Goal: Communication & Community: Answer question/provide support

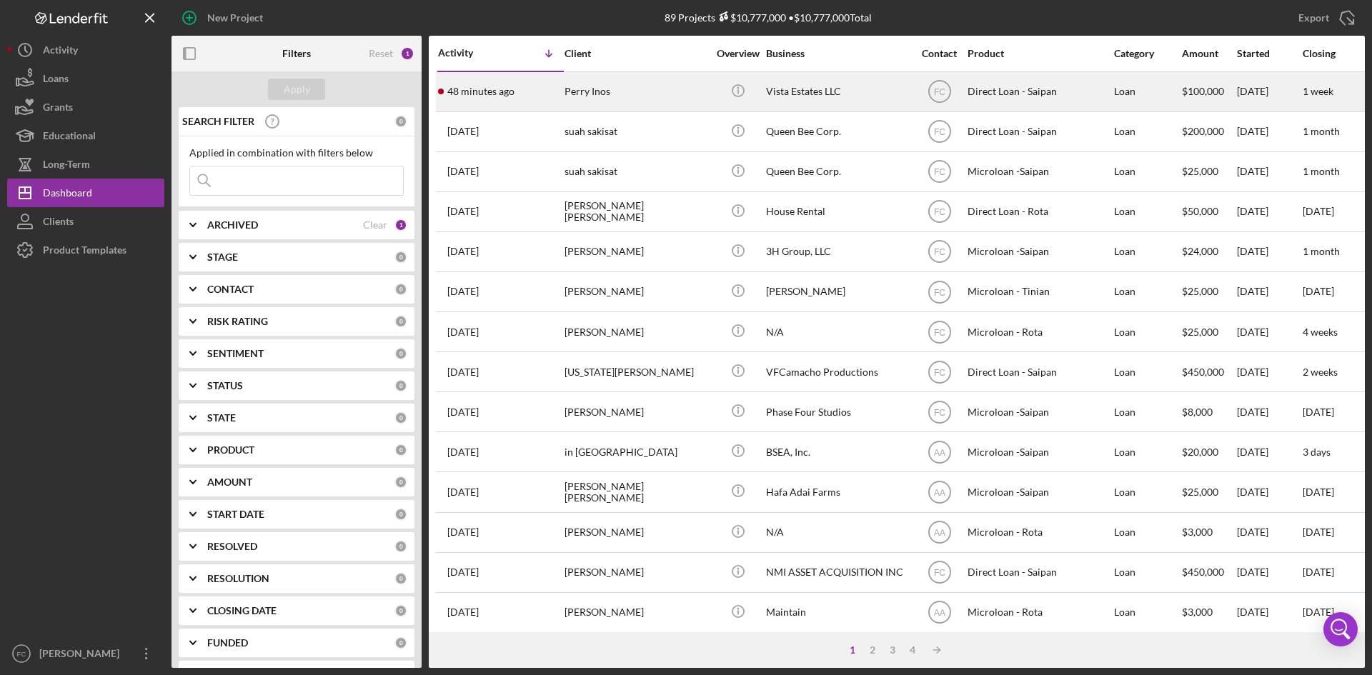
click at [569, 99] on div "Perry Inos" at bounding box center [636, 92] width 143 height 38
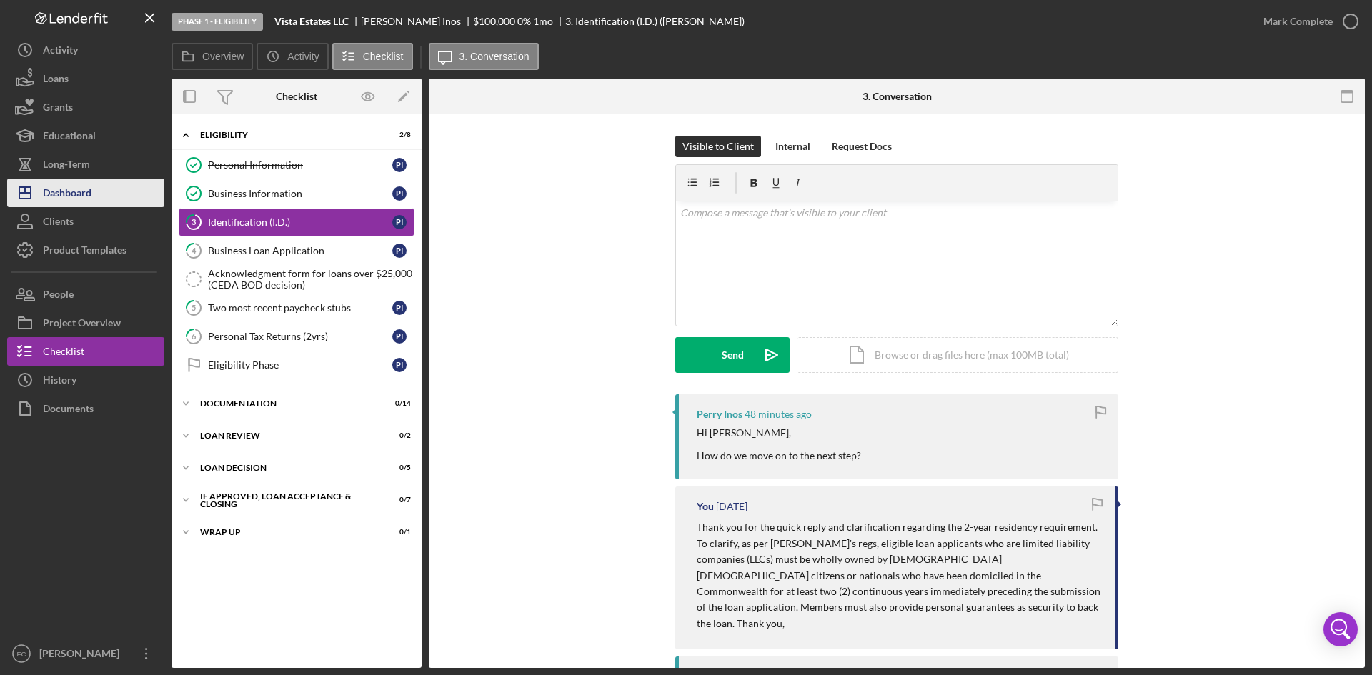
click at [74, 182] on div "Dashboard" at bounding box center [67, 195] width 49 height 32
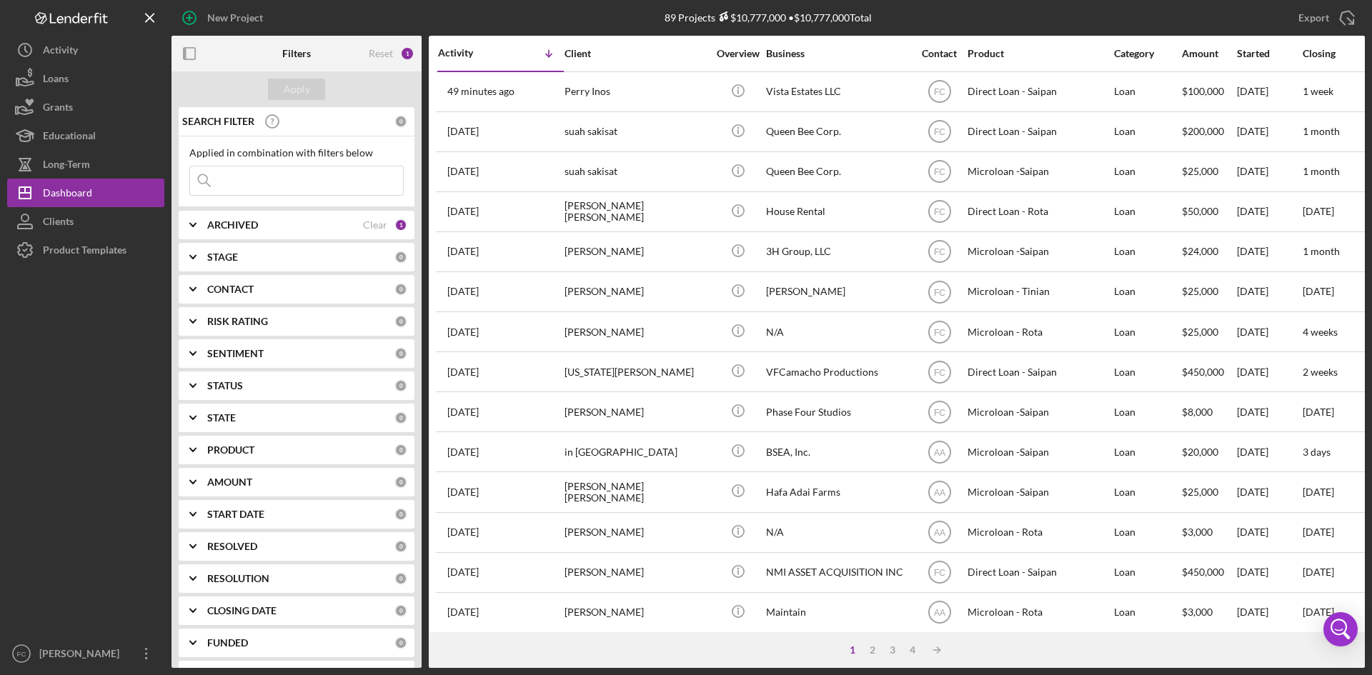
click at [311, 179] on input at bounding box center [296, 181] width 213 height 29
type input "[PERSON_NAME]"
click at [301, 86] on div "Apply" at bounding box center [297, 89] width 26 height 21
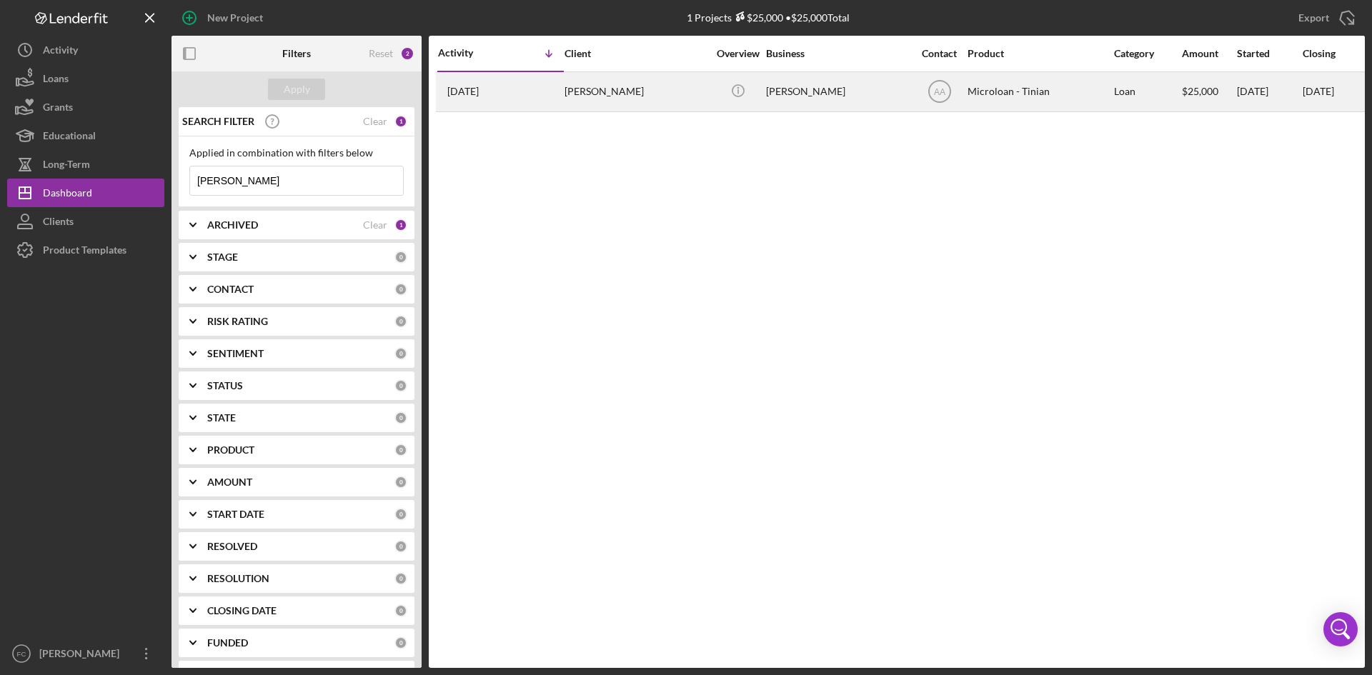
click at [855, 80] on div "[PERSON_NAME]" at bounding box center [837, 92] width 143 height 38
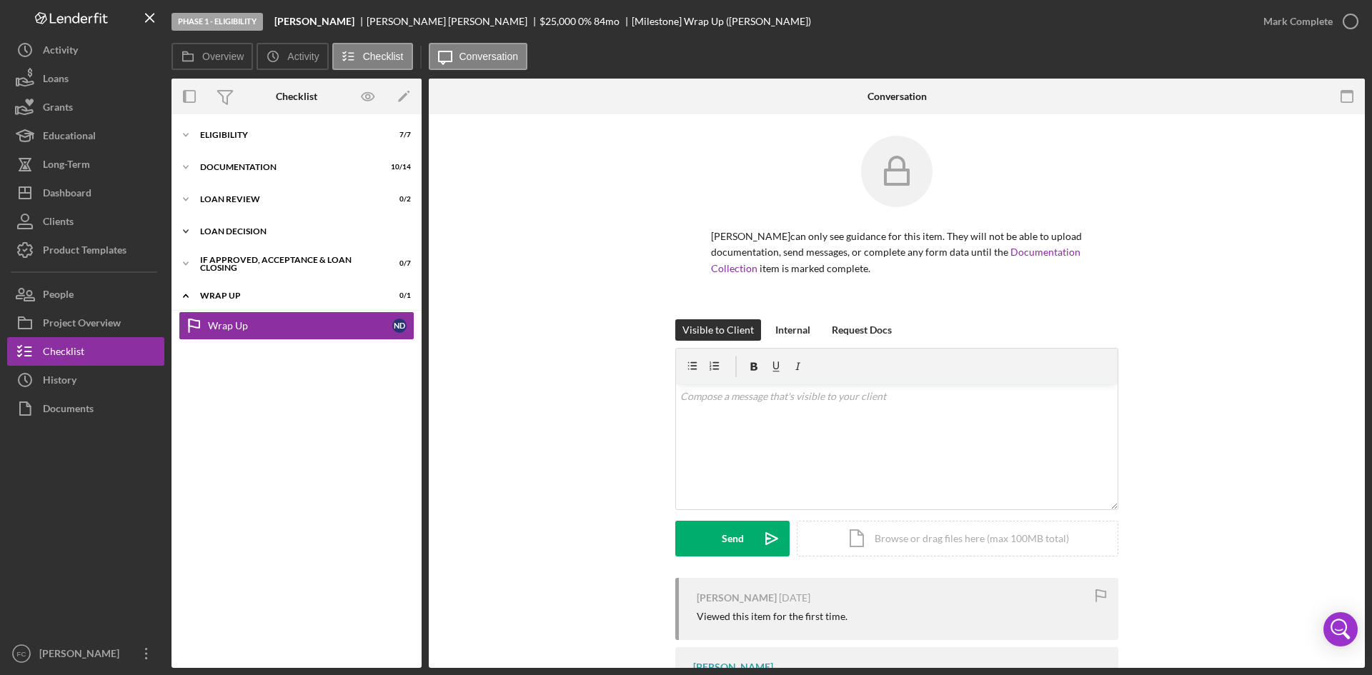
click at [302, 233] on div "Loan decision" at bounding box center [302, 231] width 204 height 9
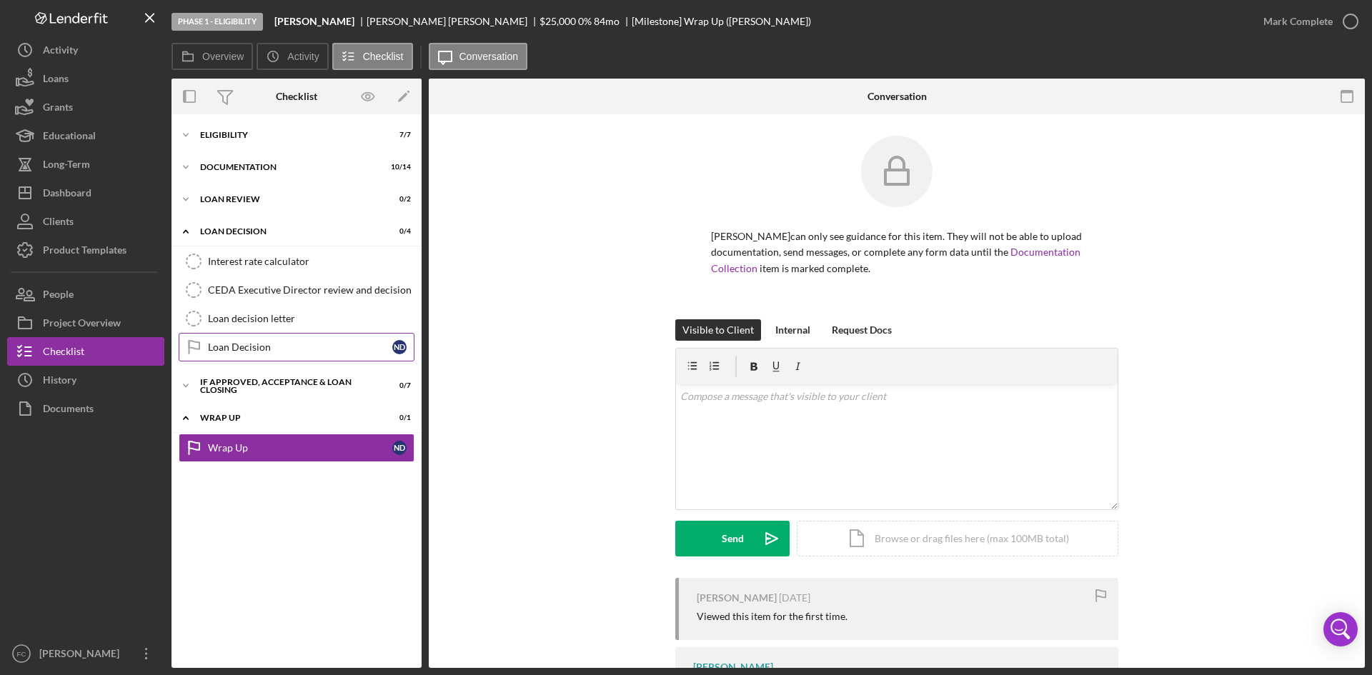
click at [269, 345] on div "Loan Decision" at bounding box center [300, 347] width 184 height 11
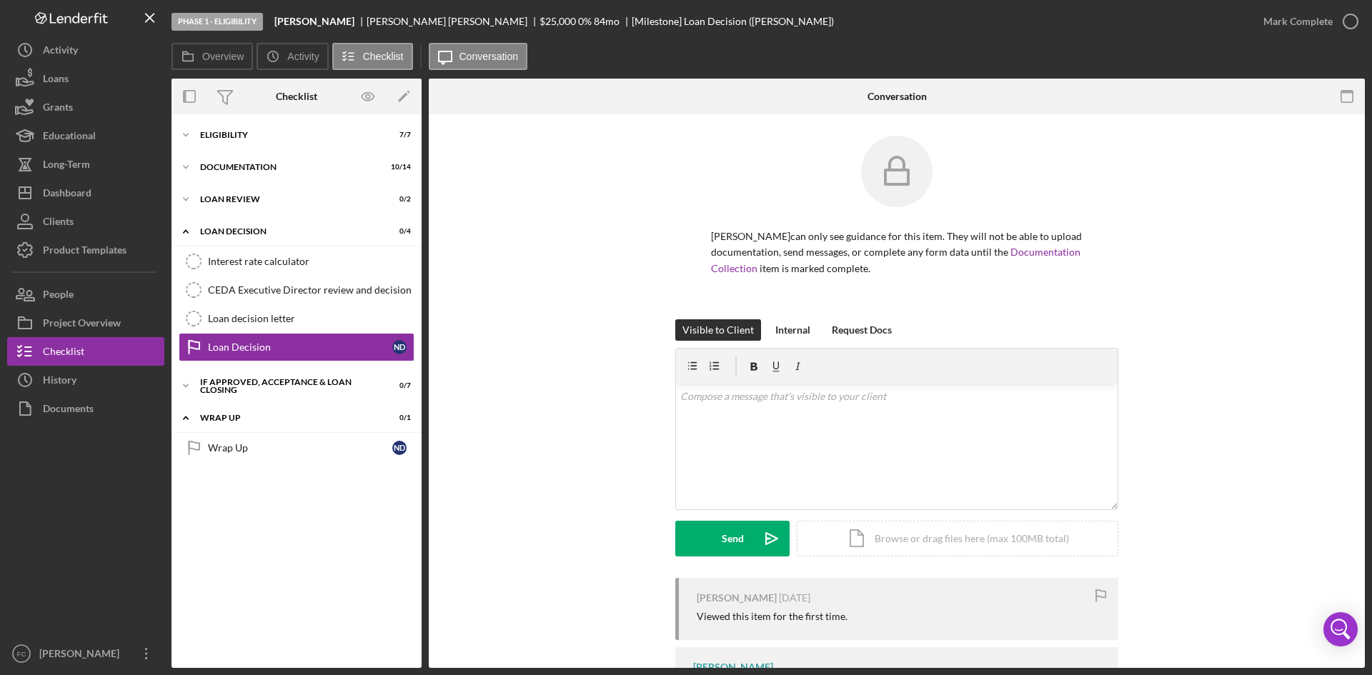
scroll to position [116, 0]
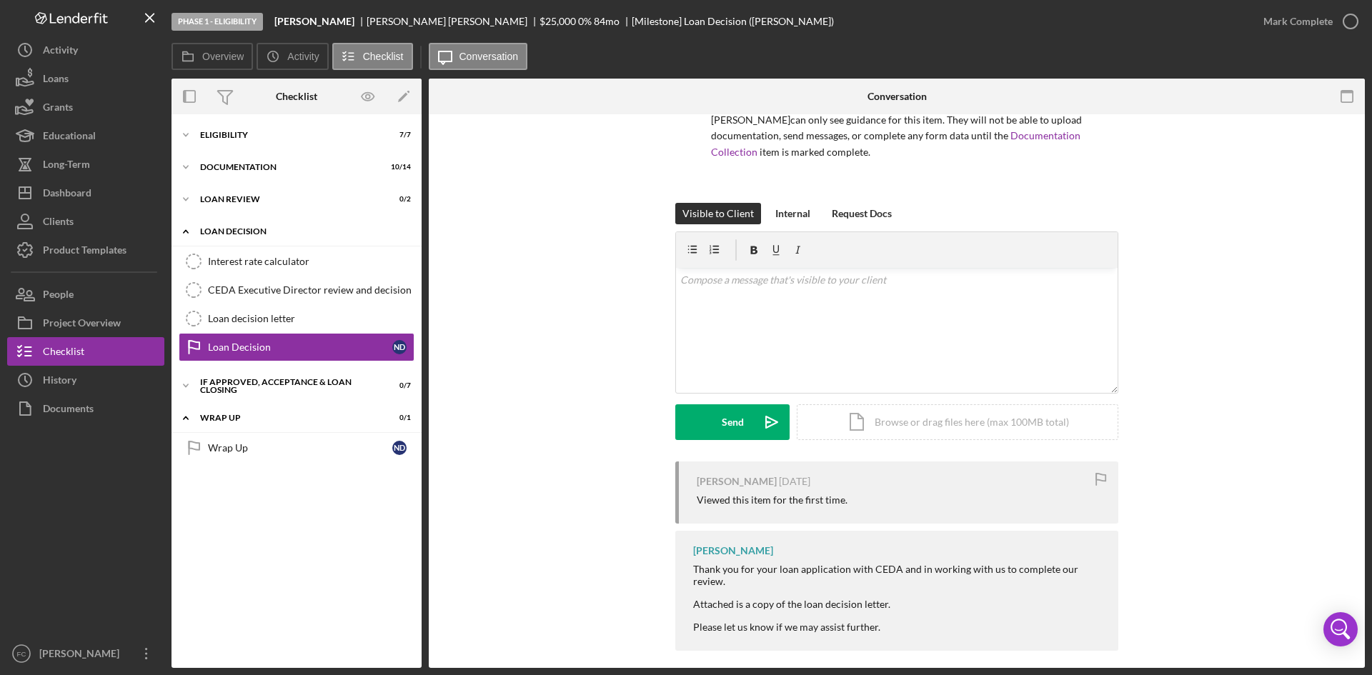
click at [230, 238] on div "Icon/Expander Loan decision 0 / 4" at bounding box center [297, 231] width 250 height 29
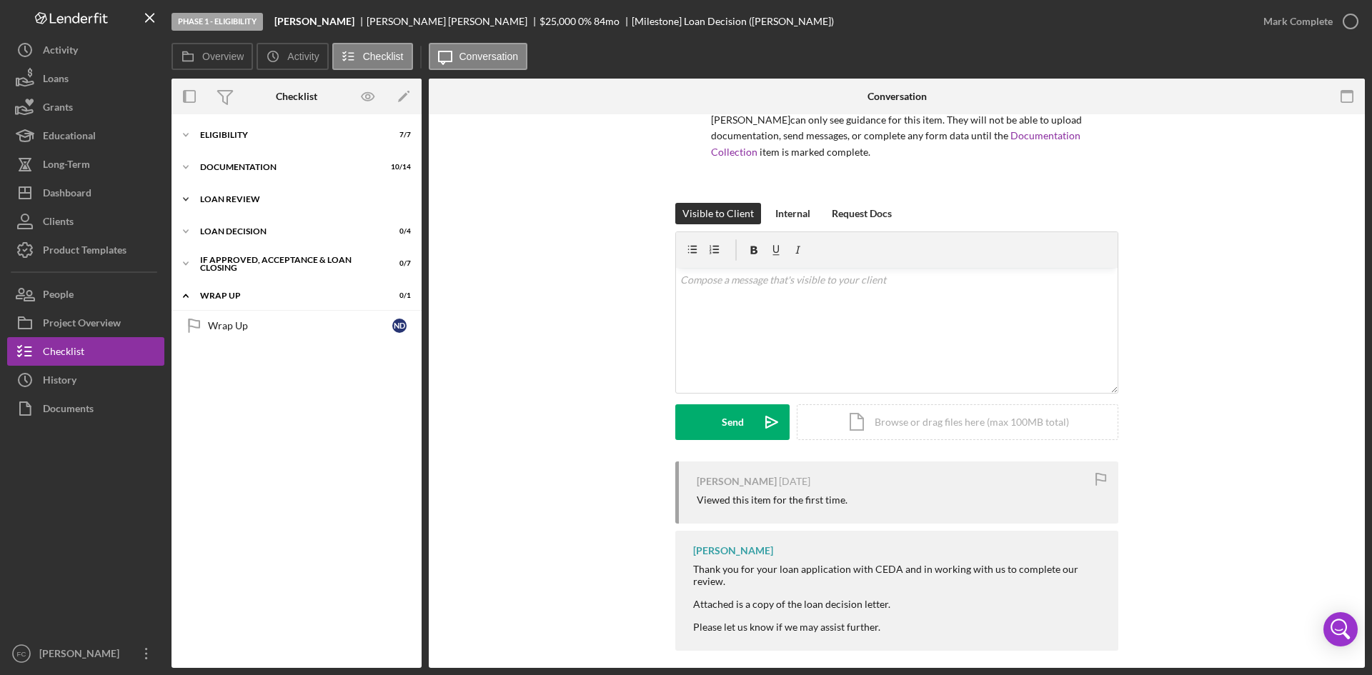
click at [277, 202] on div "Loan Review" at bounding box center [302, 199] width 204 height 9
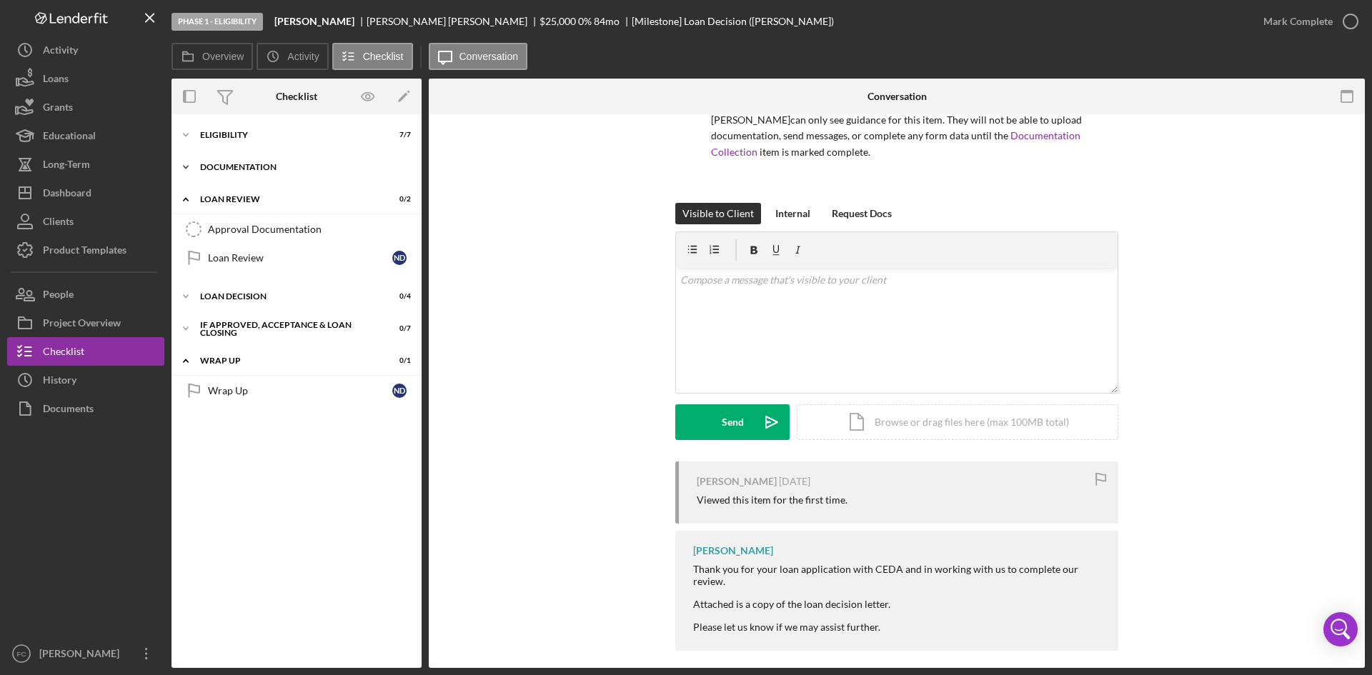
click at [288, 178] on div "Icon/Expander Documentation 10 / 14" at bounding box center [297, 167] width 250 height 29
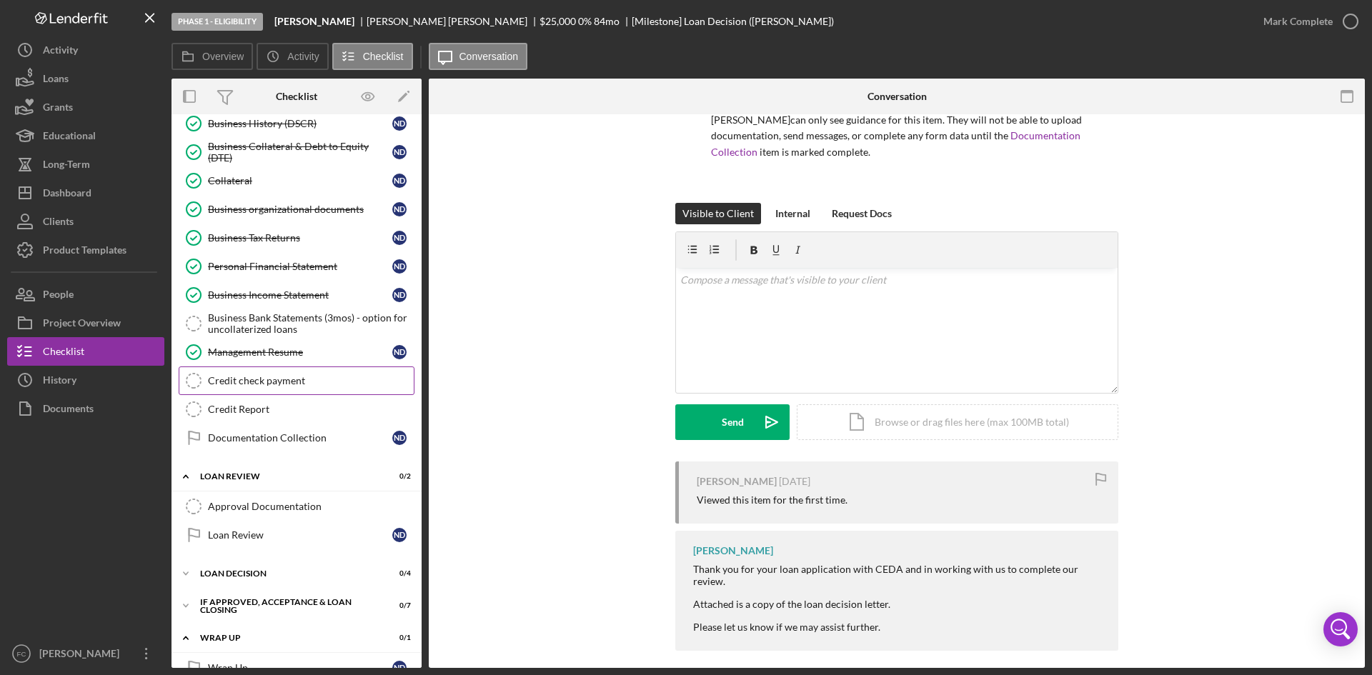
scroll to position [159, 0]
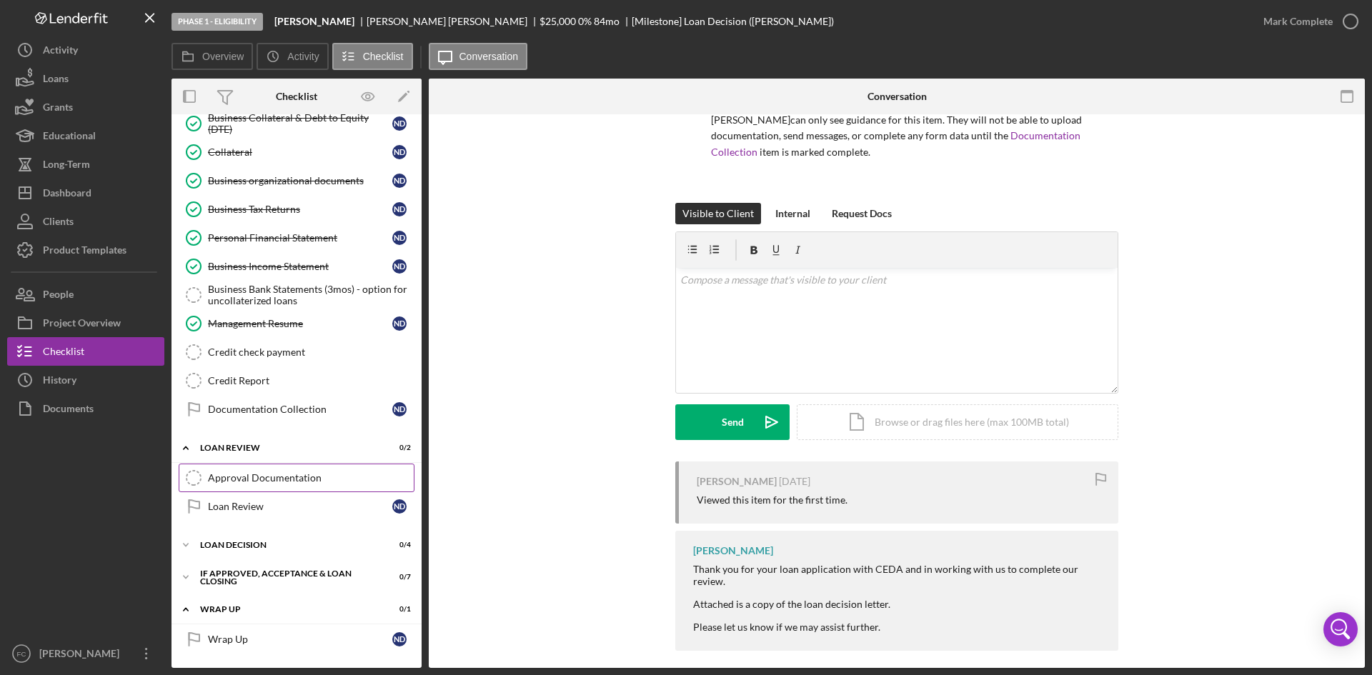
click at [306, 487] on link "Approval Documentation Approval Documentation" at bounding box center [297, 478] width 236 height 29
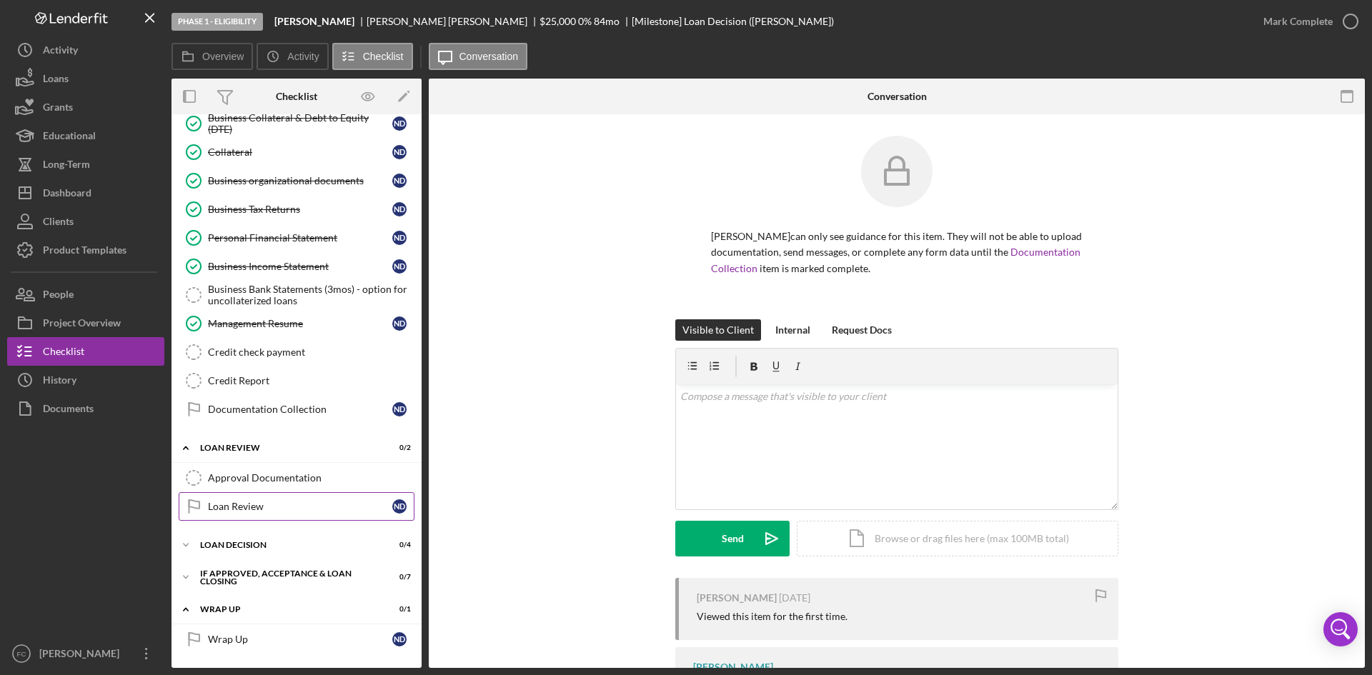
scroll to position [158, 0]
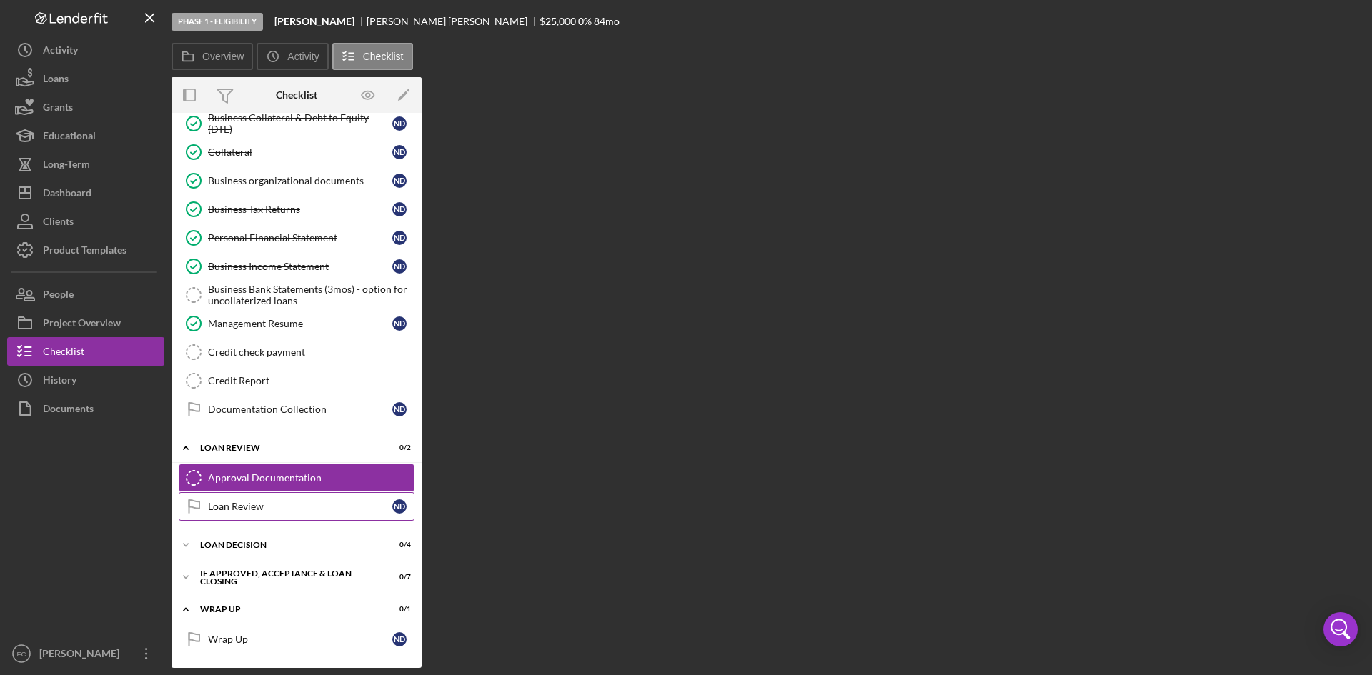
click at [310, 515] on link "Loan Review Loan Review N D" at bounding box center [297, 506] width 236 height 29
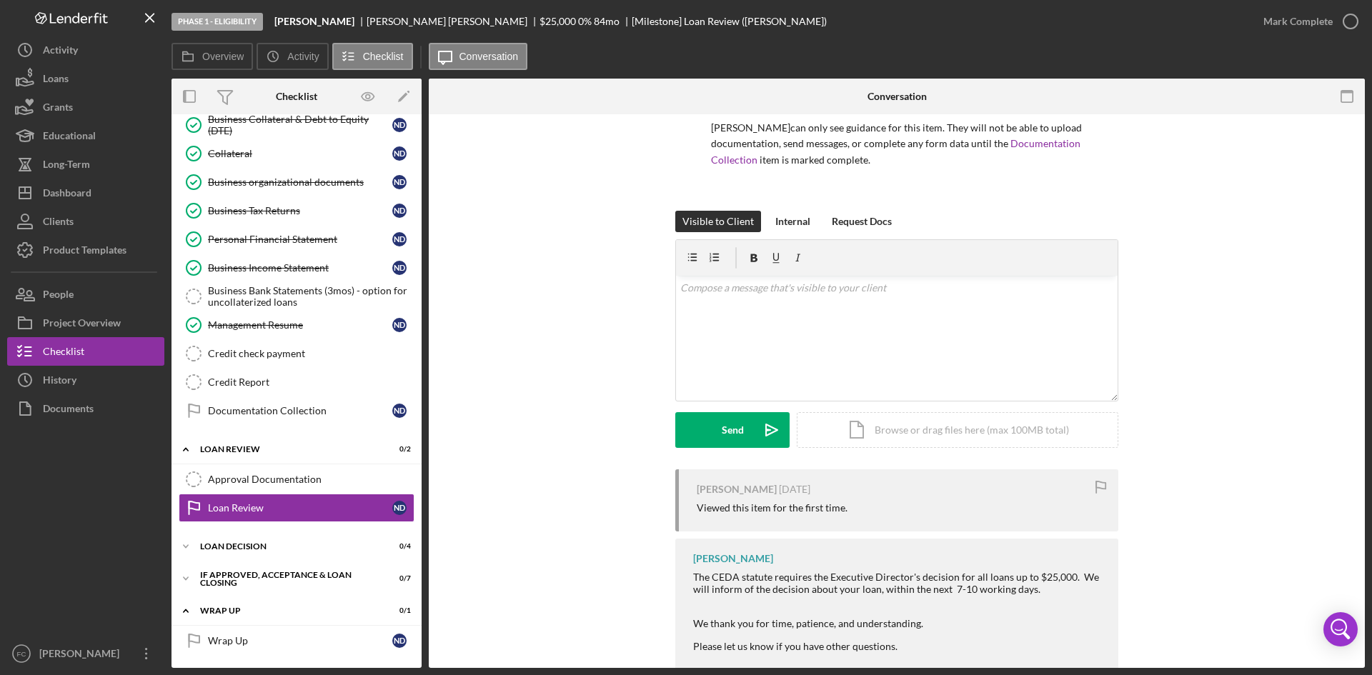
scroll to position [139, 0]
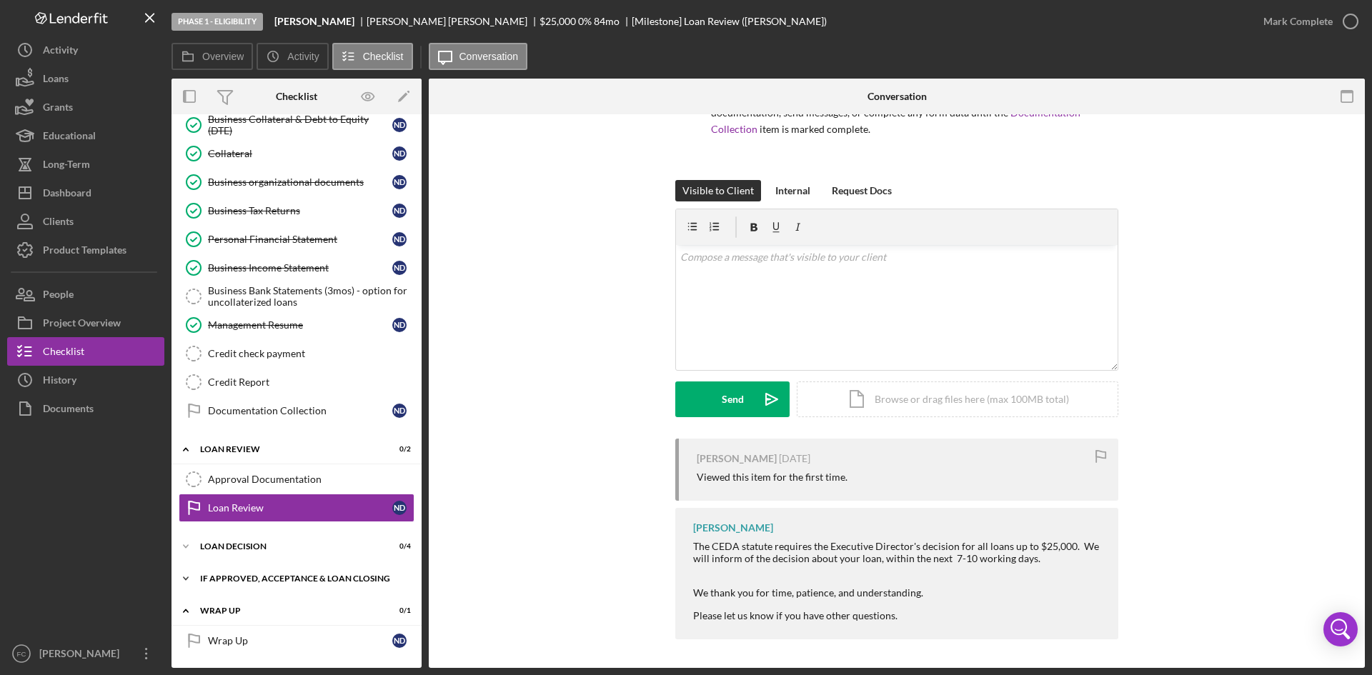
click at [259, 575] on div "If approved, acceptance & loan closing" at bounding box center [302, 579] width 204 height 9
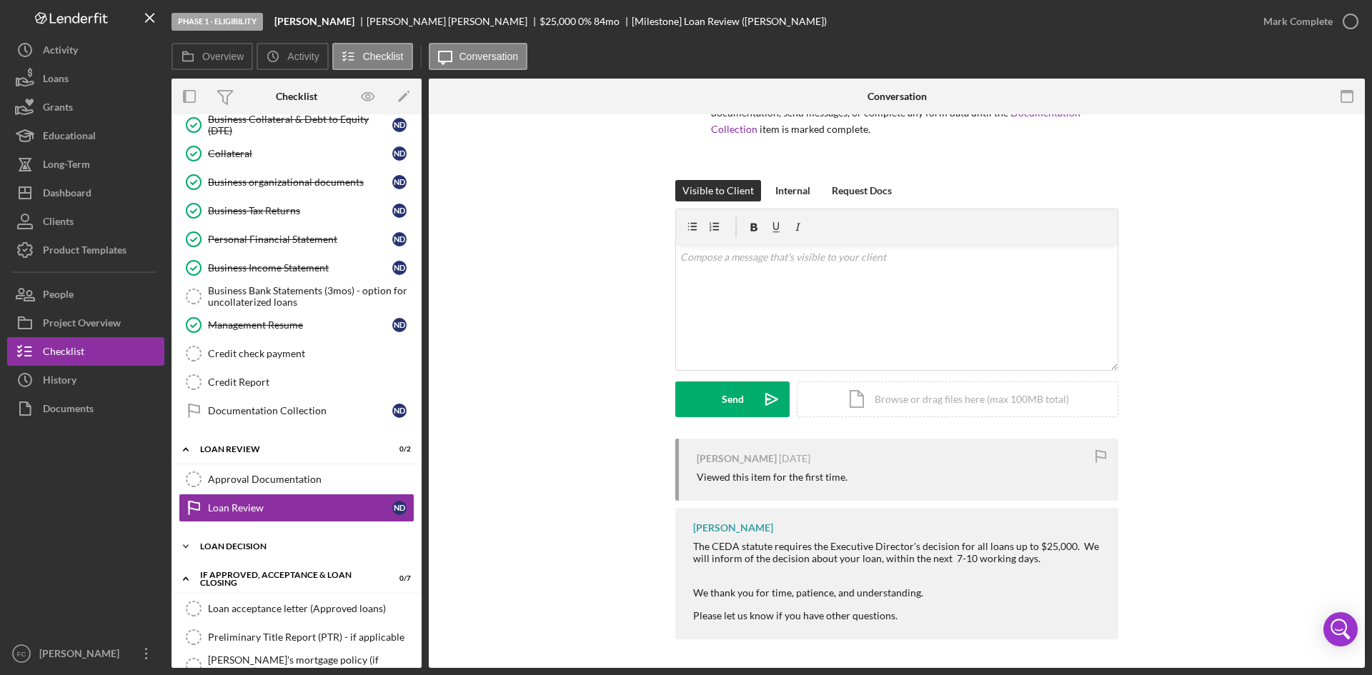
click at [258, 550] on div "Loan decision" at bounding box center [302, 546] width 204 height 9
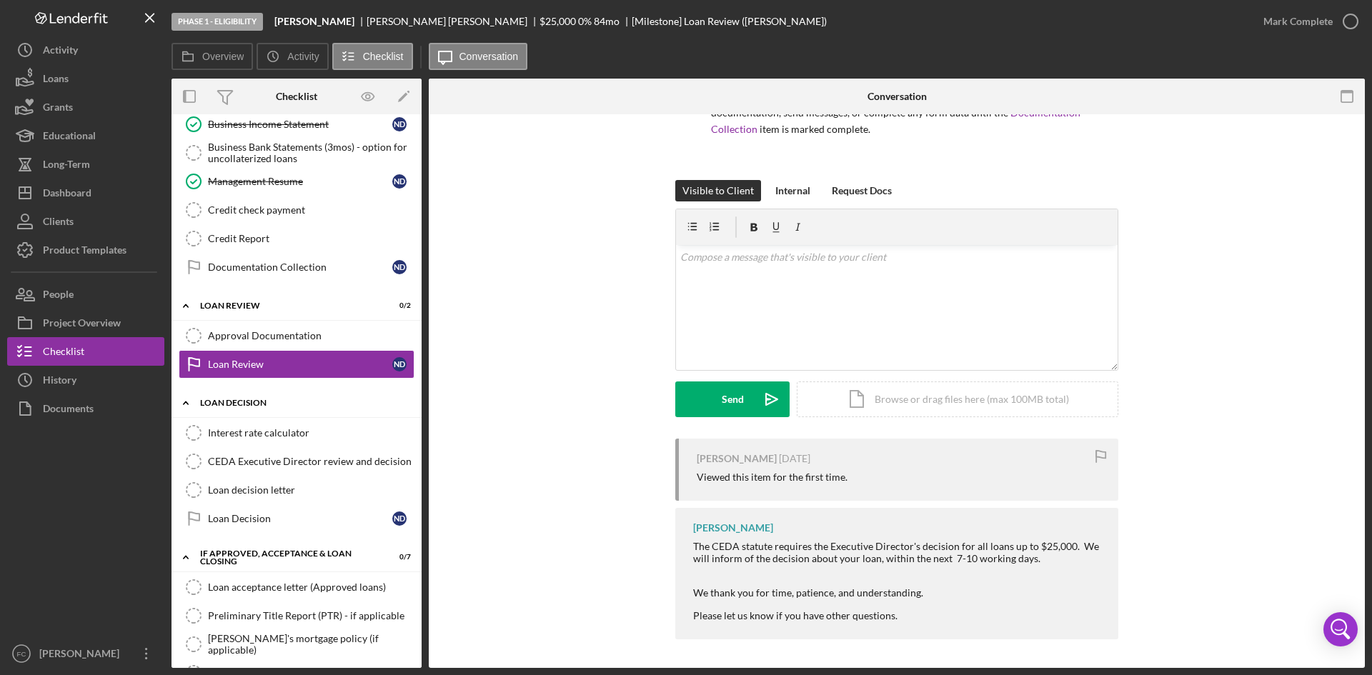
scroll to position [490, 0]
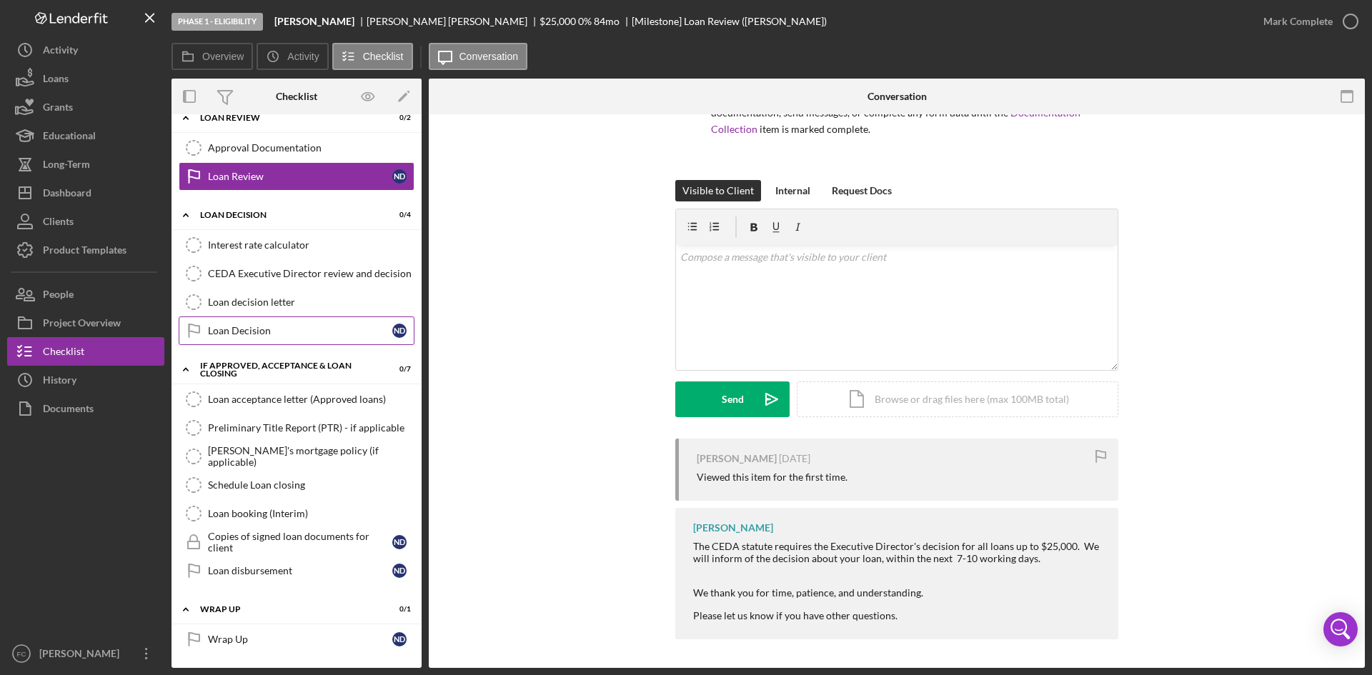
click at [289, 322] on link "Loan Decision Loan Decision N D" at bounding box center [297, 331] width 236 height 29
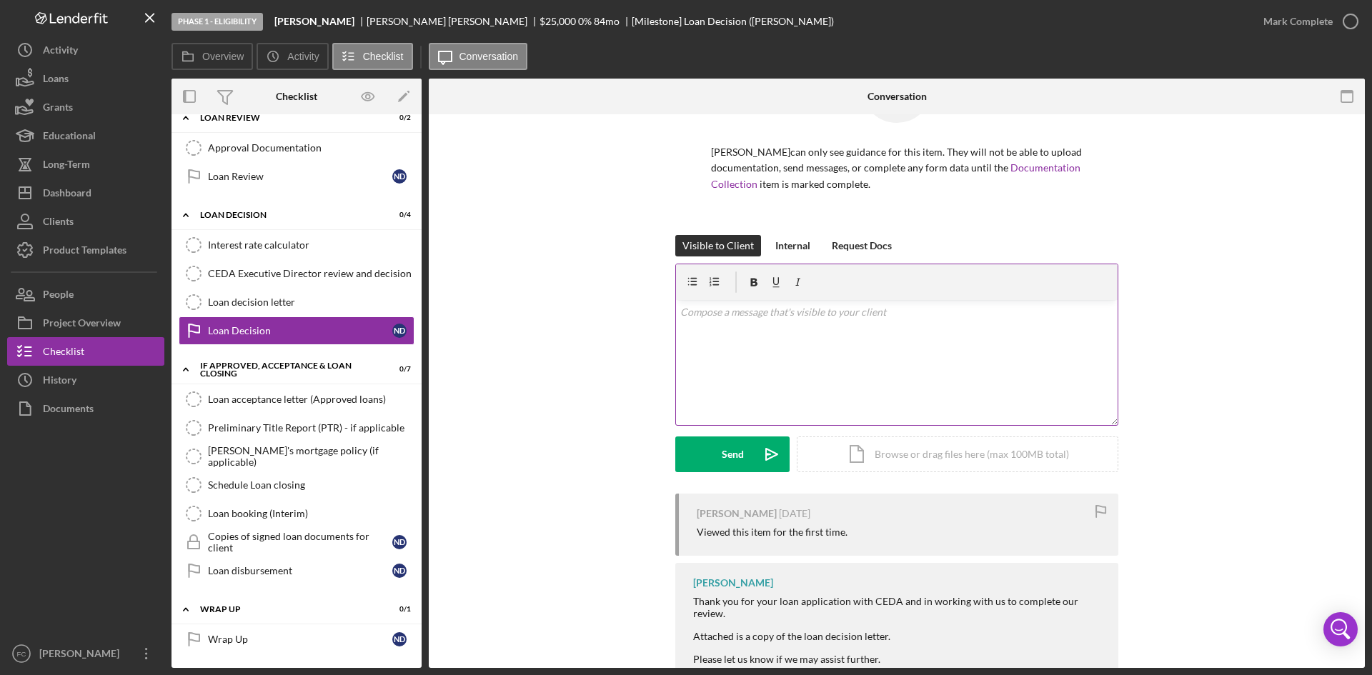
scroll to position [116, 0]
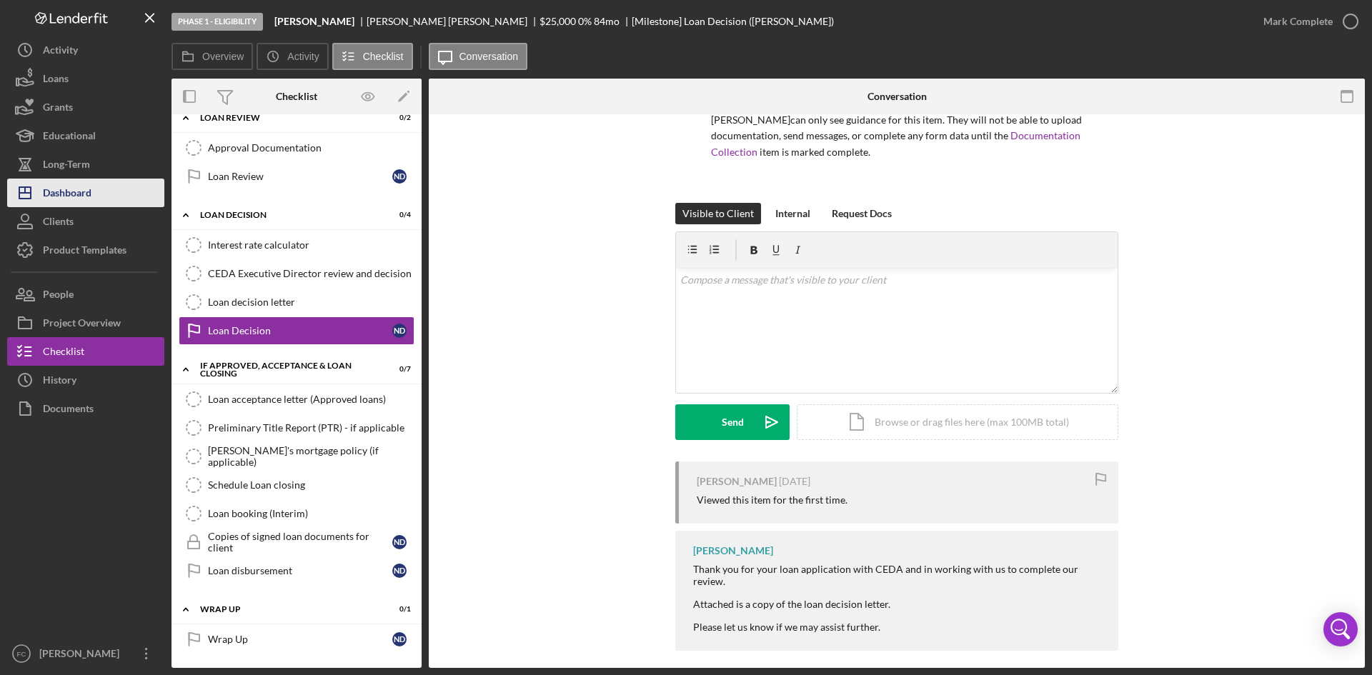
click at [90, 195] on div "Dashboard" at bounding box center [67, 195] width 49 height 32
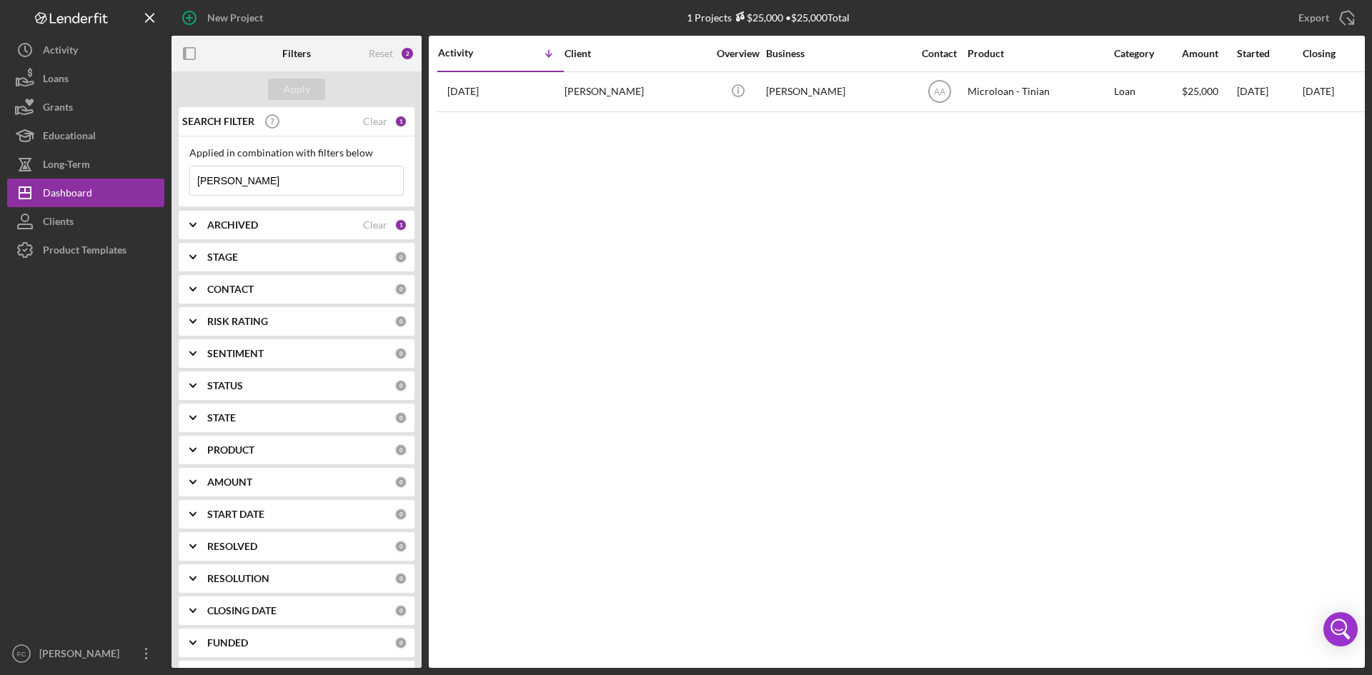
click at [352, 113] on div "SEARCH FILTER" at bounding box center [271, 122] width 184 height 36
click at [367, 117] on div "SEARCH FILTER Clear 1" at bounding box center [293, 122] width 229 height 36
click at [368, 118] on div "Clear" at bounding box center [375, 121] width 24 height 11
click at [294, 92] on div "Apply" at bounding box center [297, 89] width 26 height 21
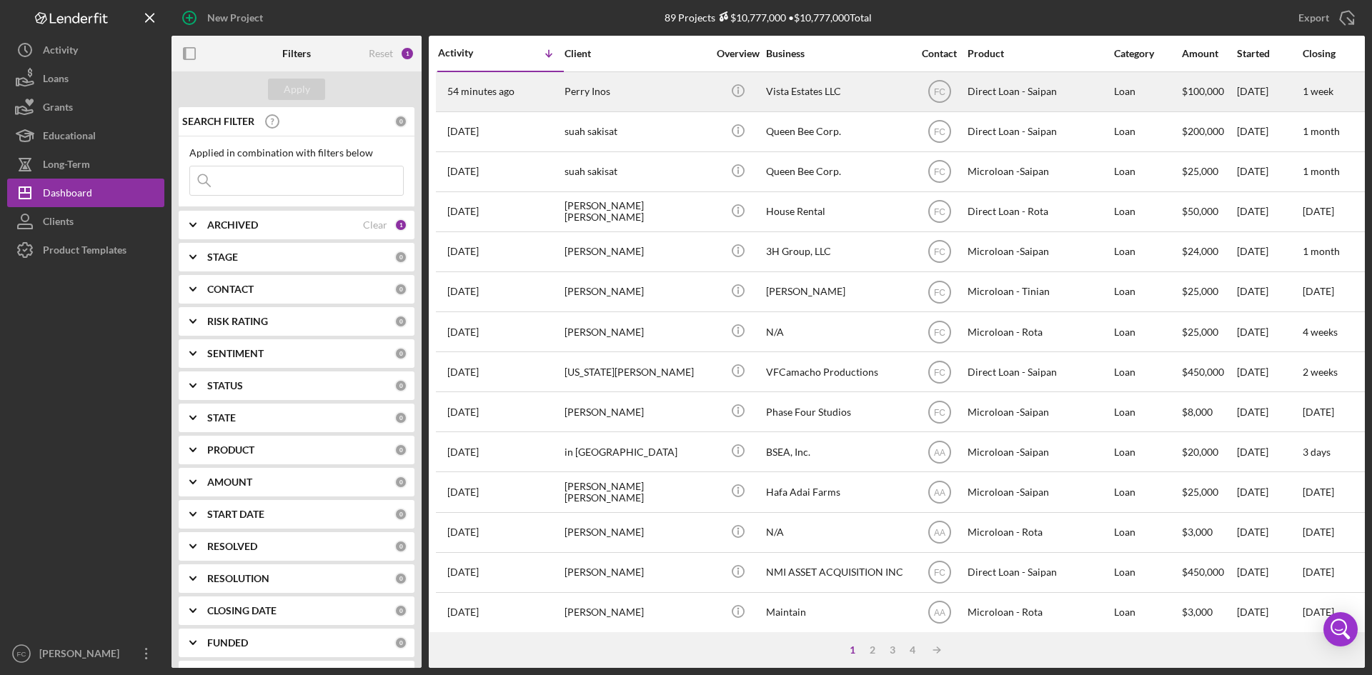
click at [574, 89] on div "Perry Inos" at bounding box center [636, 92] width 143 height 38
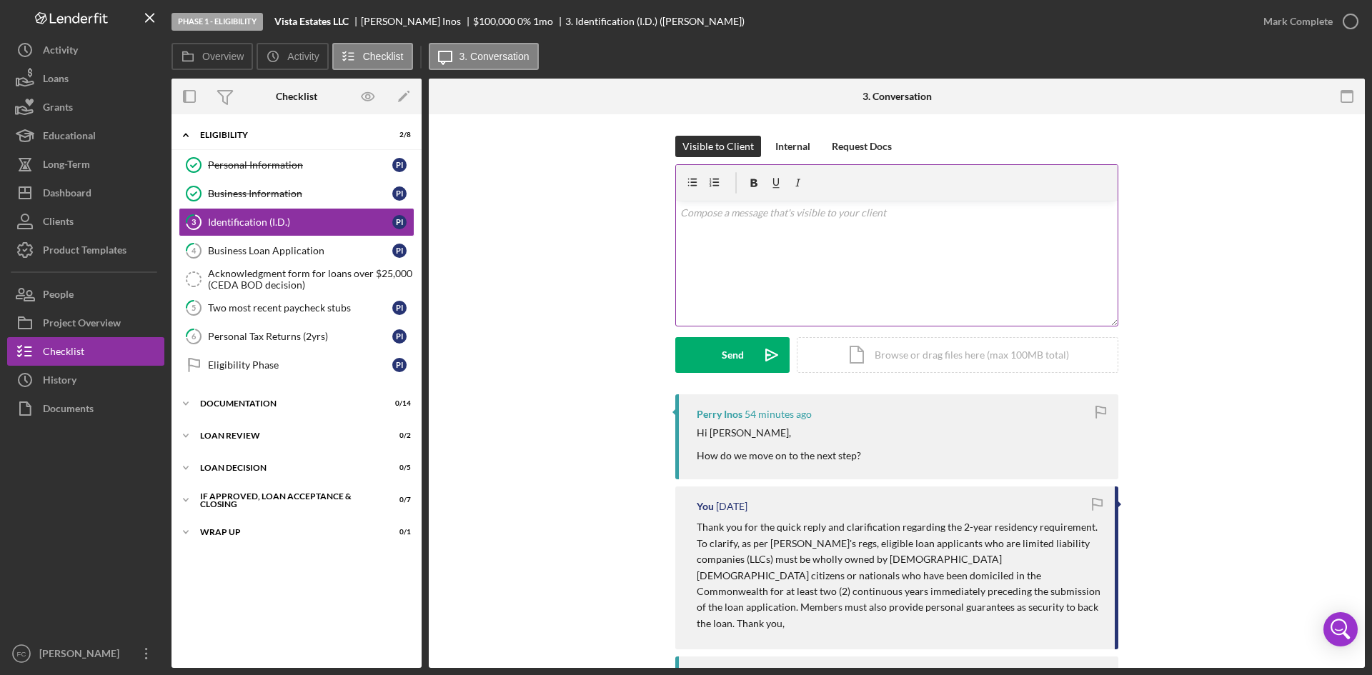
click at [987, 251] on div "v Color teal Color pink Remove color Add row above Add row below Add column bef…" at bounding box center [897, 263] width 442 height 125
click at [789, 242] on div "v Color teal Color pink Remove color Add row above Add row below Add column bef…" at bounding box center [897, 263] width 442 height 125
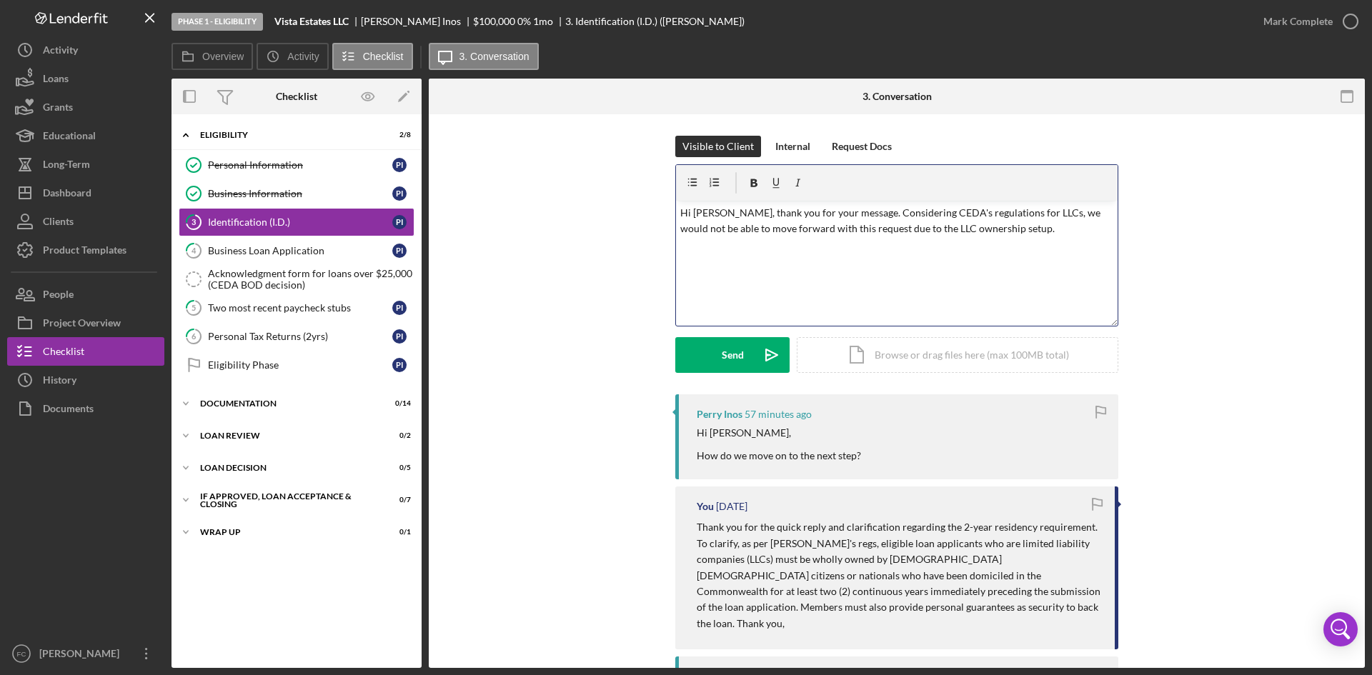
click at [1011, 219] on p "Hi [PERSON_NAME], thank you for your message. Considering CEDA's regulations fo…" at bounding box center [897, 221] width 434 height 32
click at [1000, 233] on p "Hi [PERSON_NAME], thank you for your message. Considering CEDA's regulations fo…" at bounding box center [897, 221] width 434 height 32
click at [807, 232] on p "Hi [PERSON_NAME], thank you for your message. Considering CEDA's regulations fo…" at bounding box center [897, 221] width 434 height 32
click at [862, 230] on p "Hi [PERSON_NAME], thank you for your message. Considering CEDA's regulations fo…" at bounding box center [897, 221] width 434 height 32
drag, startPoint x: 1052, startPoint y: 228, endPoint x: 991, endPoint y: 231, distance: 60.8
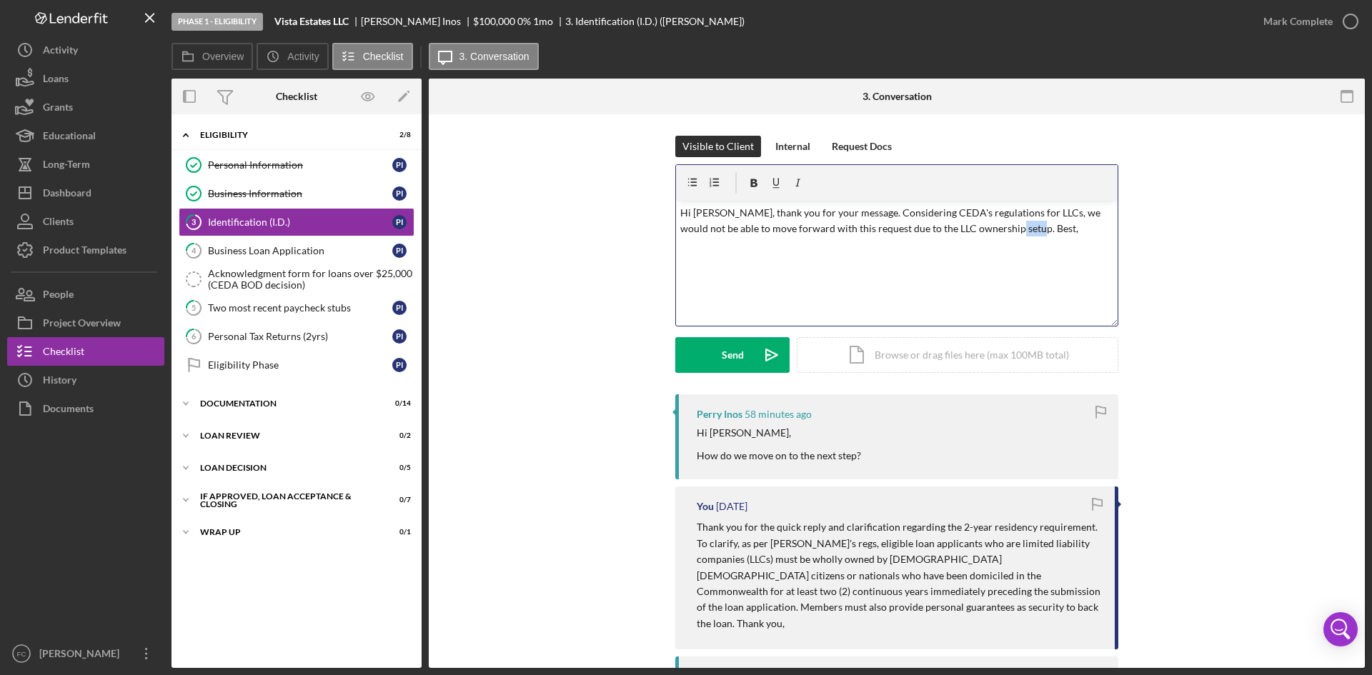
click at [991, 231] on p "Hi [PERSON_NAME], thank you for your message. Considering CEDA's regulations fo…" at bounding box center [897, 221] width 434 height 32
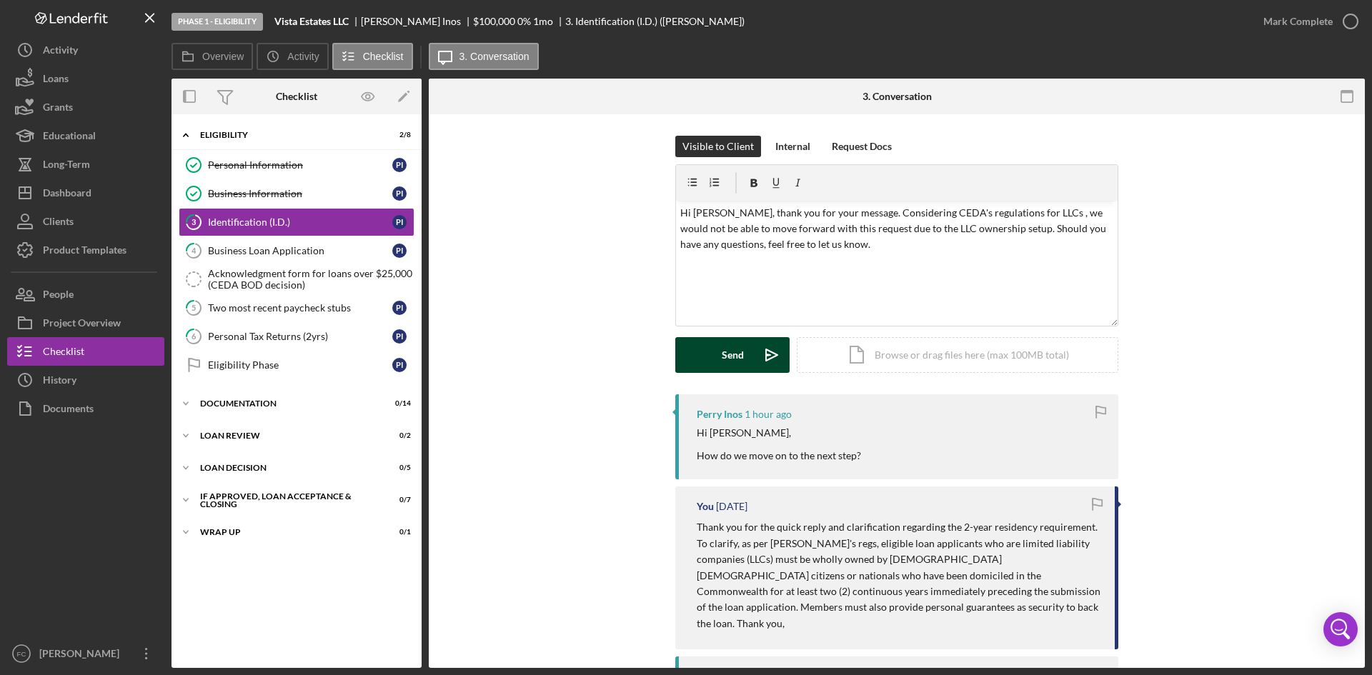
drag, startPoint x: 727, startPoint y: 340, endPoint x: 727, endPoint y: 348, distance: 7.9
click at [727, 348] on div "Send" at bounding box center [733, 355] width 22 height 36
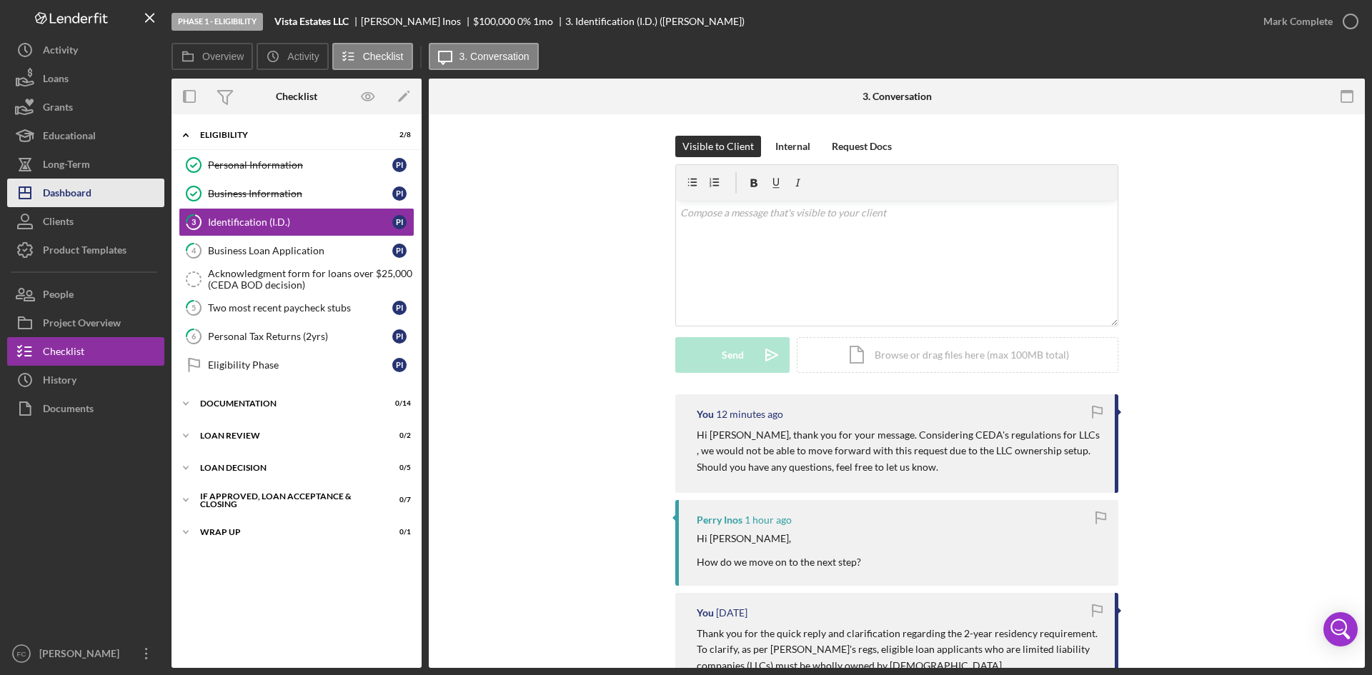
click at [90, 187] on div "Dashboard" at bounding box center [67, 195] width 49 height 32
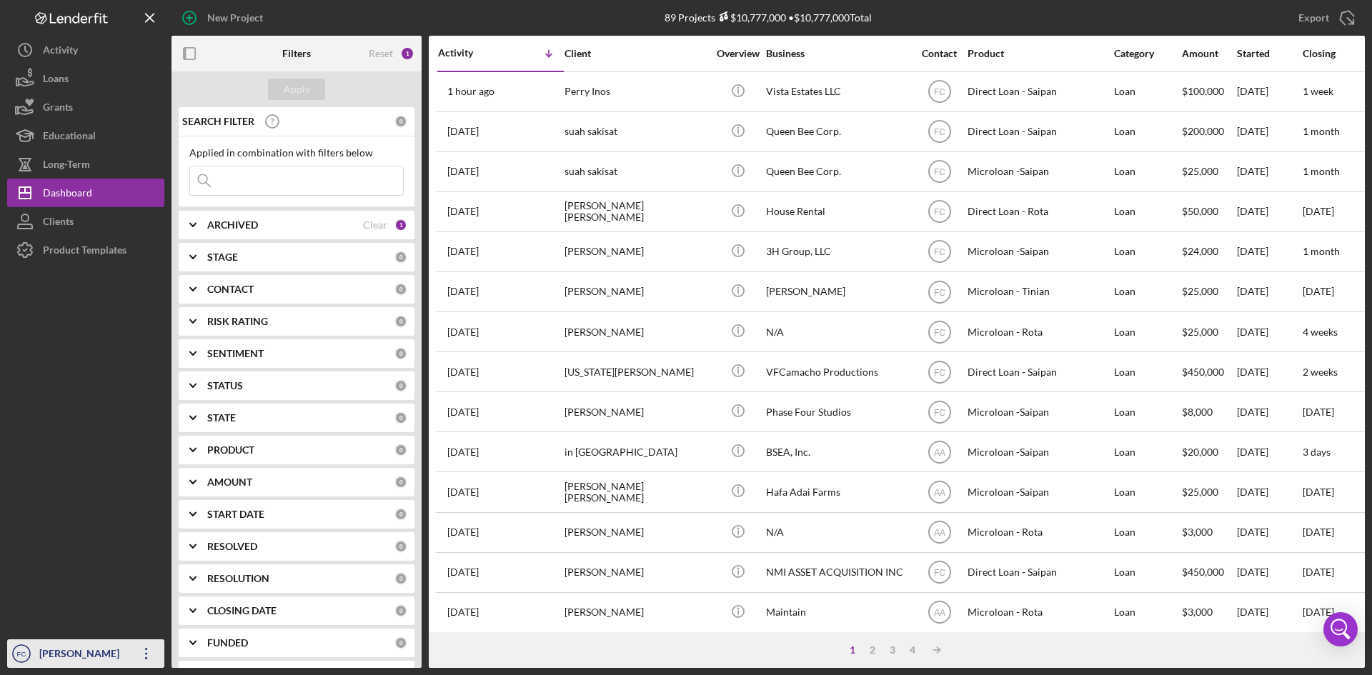
click at [65, 662] on div "[PERSON_NAME]" at bounding box center [82, 656] width 93 height 32
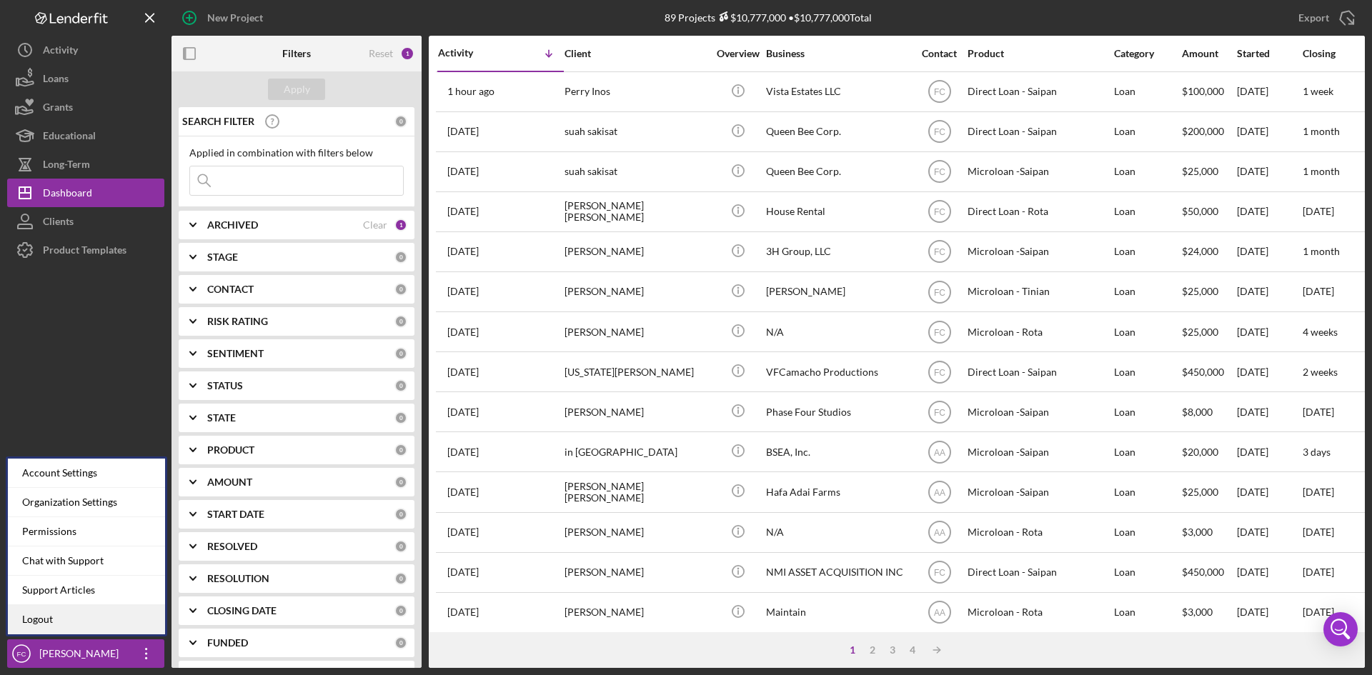
click at [57, 625] on link "Logout" at bounding box center [86, 619] width 157 height 29
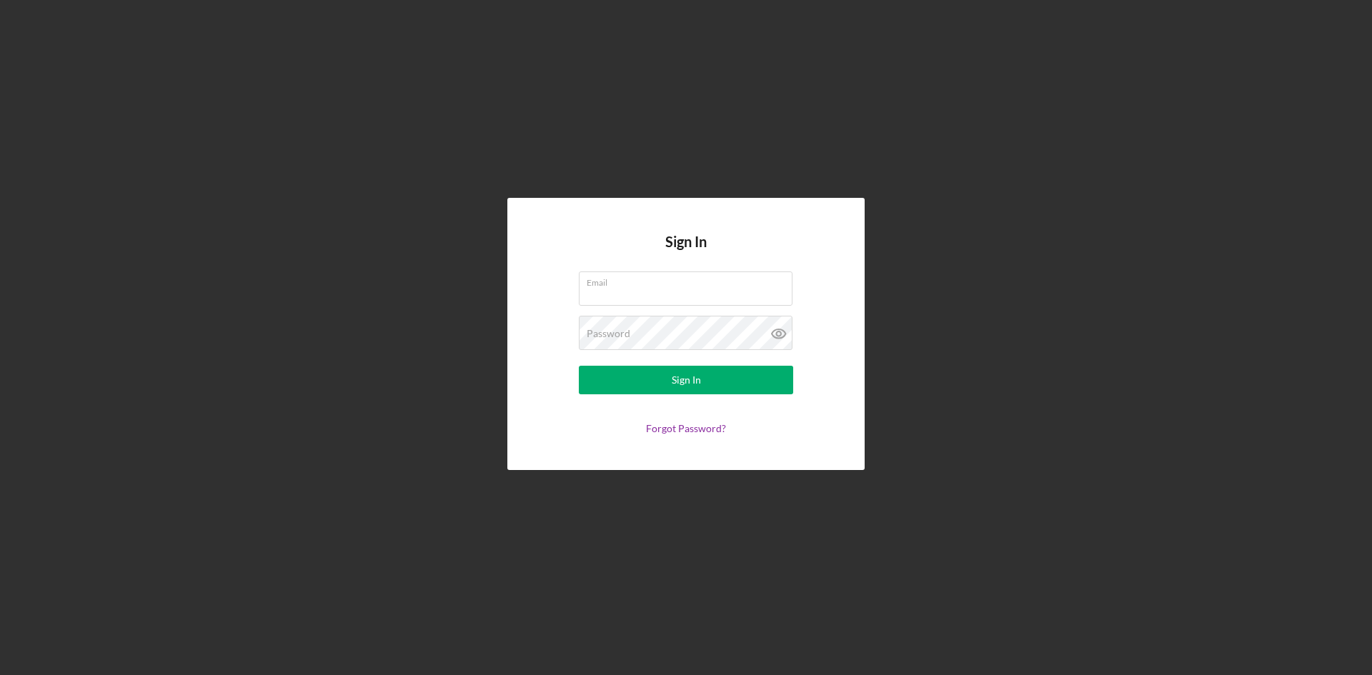
type input "[PERSON_NAME][EMAIL_ADDRESS][DOMAIN_NAME]"
